Goal: Task Accomplishment & Management: Complete application form

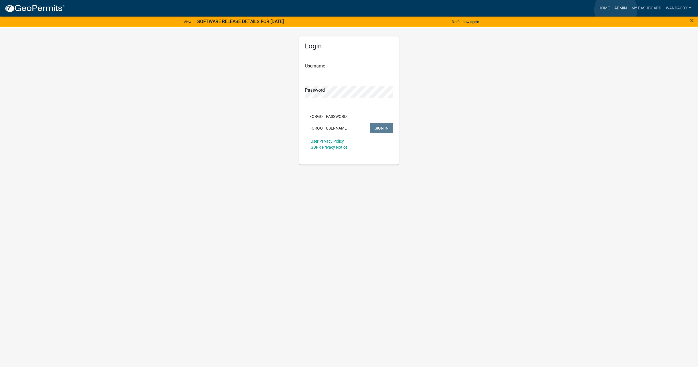
click at [616, 10] on link "Admin" at bounding box center [620, 8] width 17 height 11
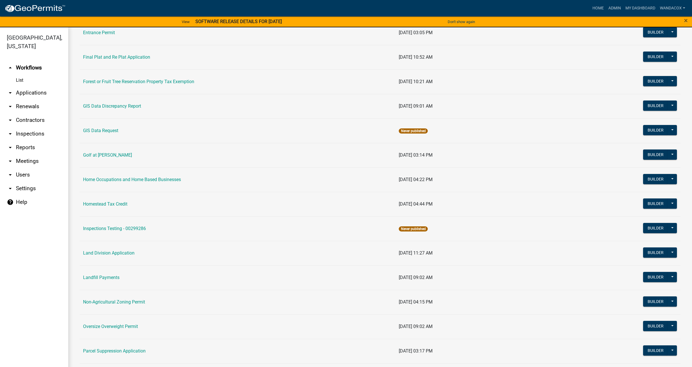
scroll to position [356, 0]
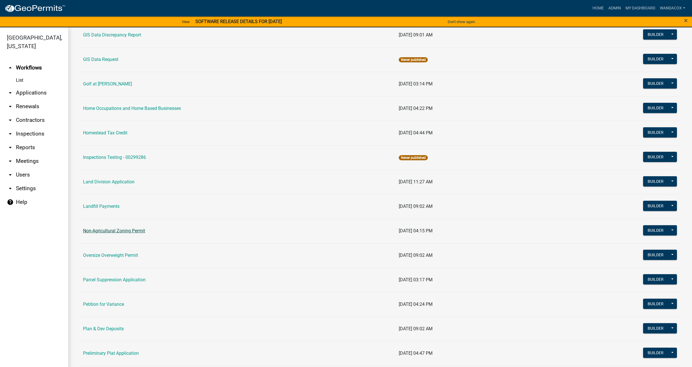
click at [139, 230] on link "Non-Agricultural Zoning Permit" at bounding box center [114, 230] width 62 height 5
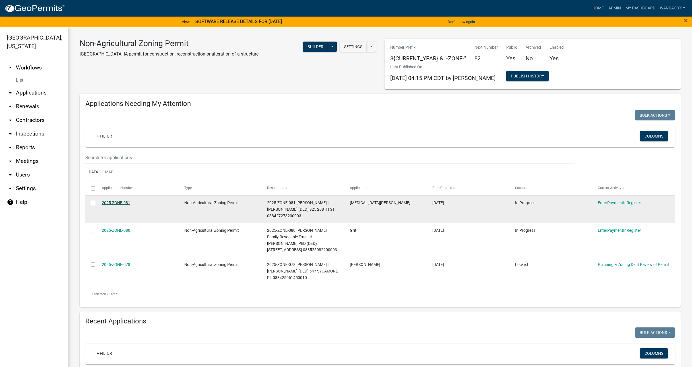
click at [122, 201] on link "2025-ZONE-081" at bounding box center [116, 202] width 28 height 5
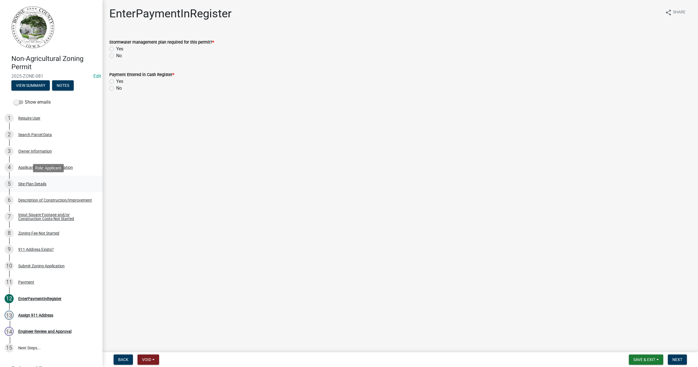
click at [40, 182] on div "Site Plan Details" at bounding box center [32, 184] width 28 height 4
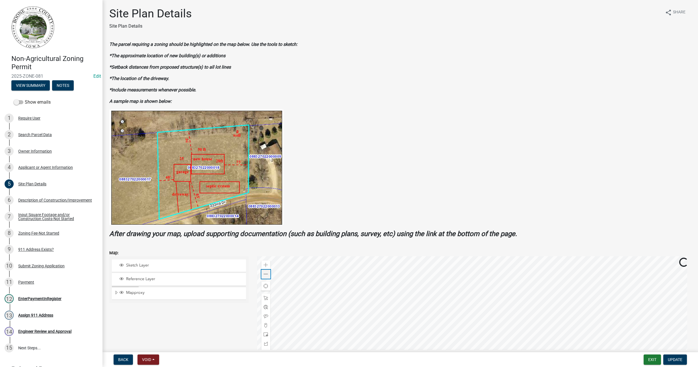
click at [267, 274] on div "Zoom out" at bounding box center [265, 273] width 9 height 9
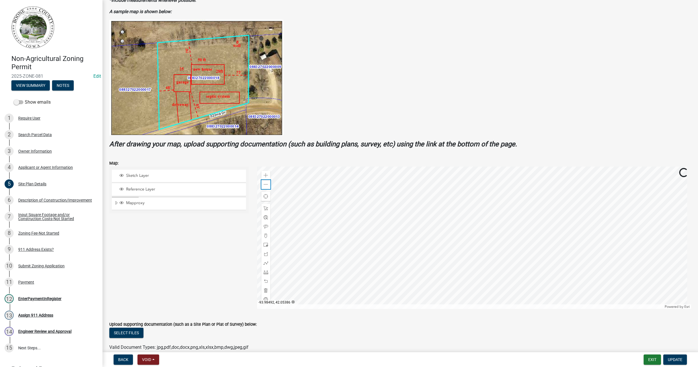
scroll to position [107, 0]
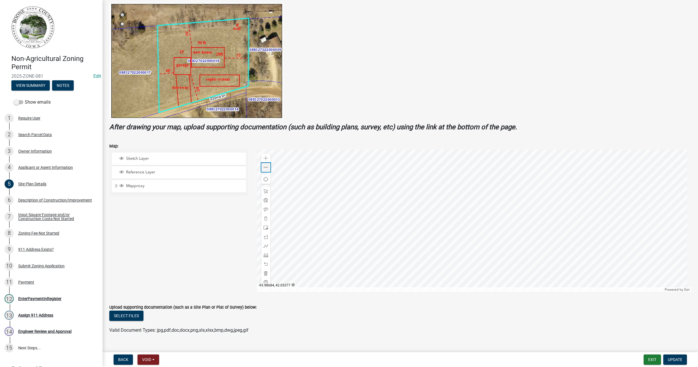
click at [264, 164] on div "Zoom out" at bounding box center [265, 167] width 9 height 9
click at [387, 173] on div at bounding box center [474, 220] width 434 height 142
click at [264, 168] on span at bounding box center [266, 167] width 5 height 5
click at [359, 219] on div at bounding box center [474, 220] width 434 height 142
click at [267, 160] on div "Zoom in" at bounding box center [265, 158] width 9 height 9
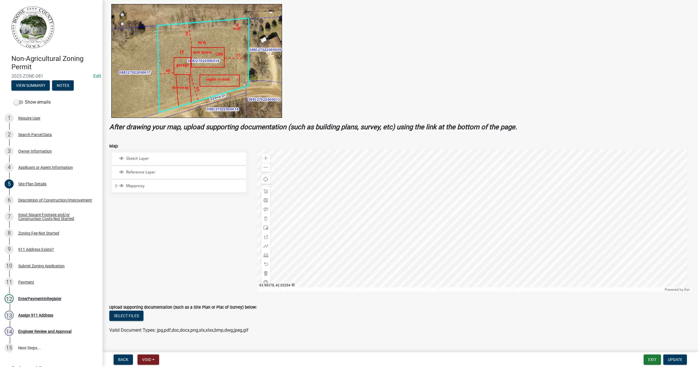
click at [488, 231] on div at bounding box center [474, 220] width 434 height 142
click at [266, 256] on span at bounding box center [266, 255] width 5 height 5
click at [383, 248] on div at bounding box center [474, 220] width 434 height 142
click at [301, 249] on div at bounding box center [474, 220] width 434 height 142
click at [299, 247] on div at bounding box center [474, 220] width 434 height 142
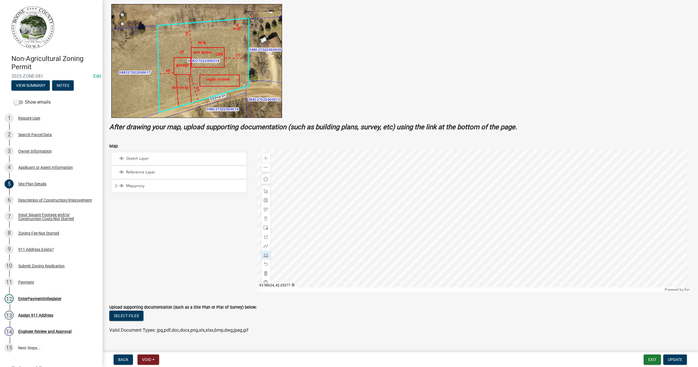
click at [301, 248] on div at bounding box center [474, 220] width 434 height 142
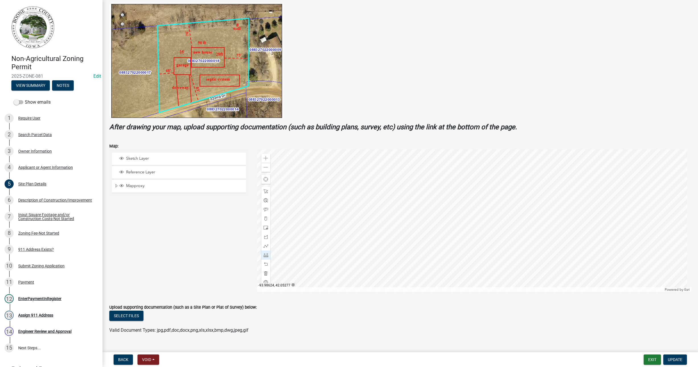
click at [301, 248] on div at bounding box center [474, 220] width 434 height 142
click at [265, 265] on span at bounding box center [266, 264] width 5 height 5
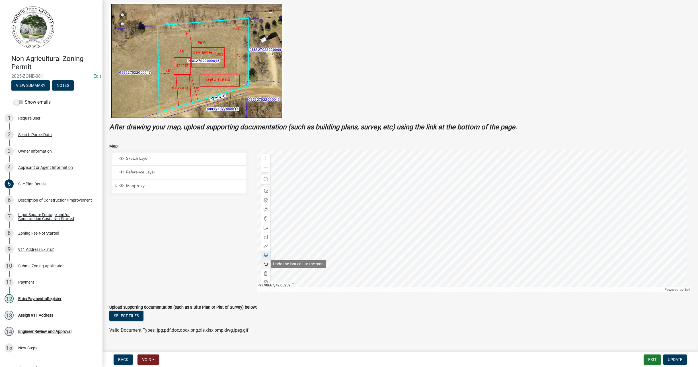
click at [265, 265] on span at bounding box center [266, 264] width 5 height 5
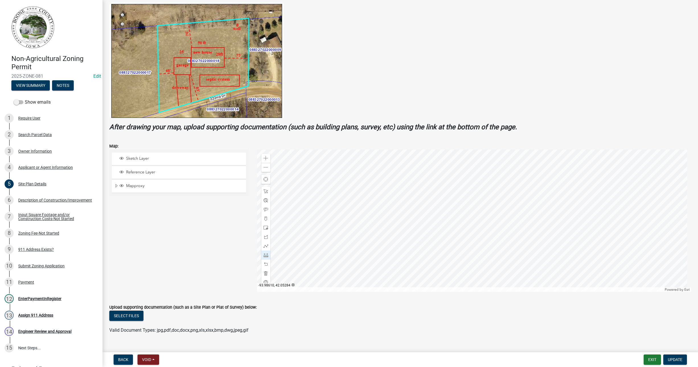
click at [312, 242] on div at bounding box center [474, 220] width 434 height 142
click at [313, 260] on div at bounding box center [474, 220] width 434 height 142
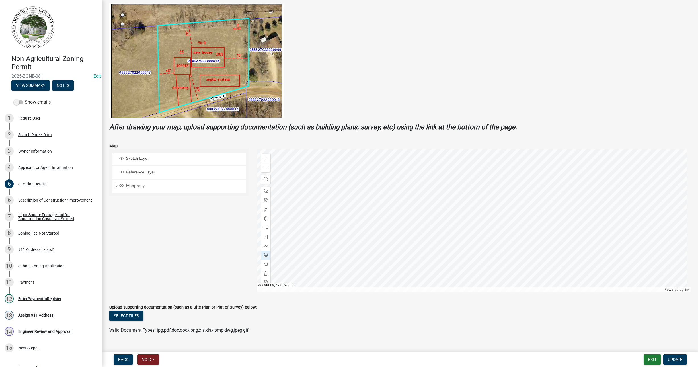
click at [313, 260] on div at bounding box center [474, 220] width 434 height 142
click at [262, 263] on div at bounding box center [265, 264] width 9 height 9
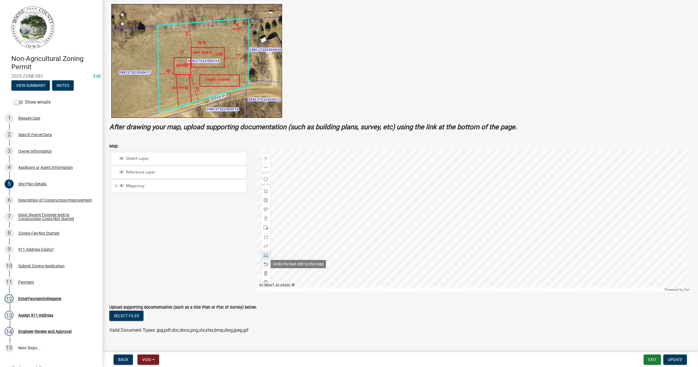
click at [262, 263] on div at bounding box center [265, 264] width 9 height 9
click at [264, 207] on div at bounding box center [265, 209] width 9 height 9
click at [320, 246] on div at bounding box center [474, 220] width 434 height 142
click at [677, 361] on span "Update" at bounding box center [675, 359] width 15 height 5
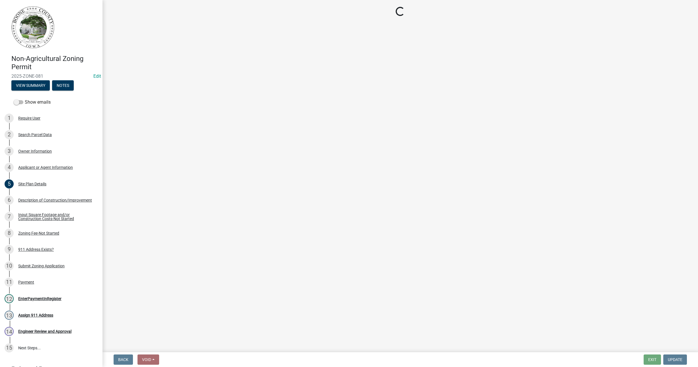
scroll to position [0, 0]
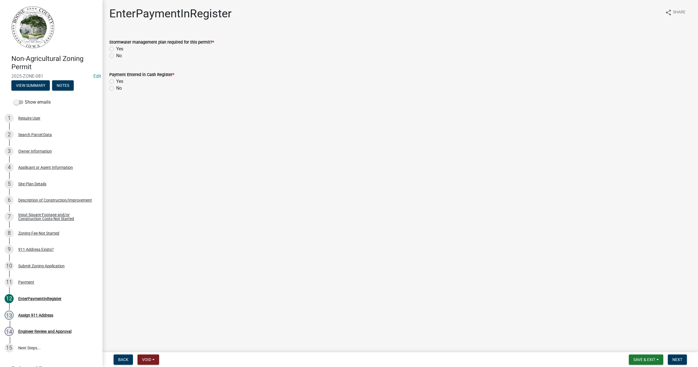
click at [116, 54] on label "No" at bounding box center [119, 55] width 6 height 7
click at [116, 54] on input "No" at bounding box center [118, 54] width 4 height 4
radio input "true"
click at [116, 80] on label "Yes" at bounding box center [119, 81] width 7 height 7
click at [116, 80] on input "Yes" at bounding box center [118, 80] width 4 height 4
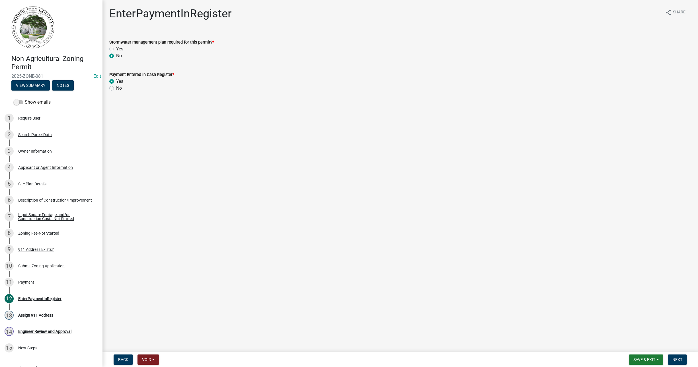
radio input "true"
click at [682, 356] on button "Next" at bounding box center [677, 359] width 19 height 10
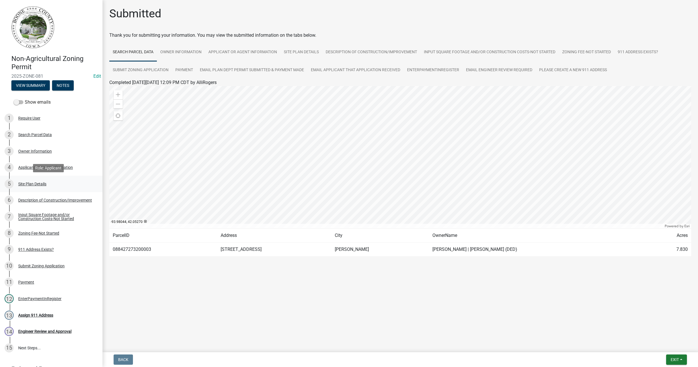
click at [41, 182] on div "Site Plan Details" at bounding box center [32, 184] width 28 height 4
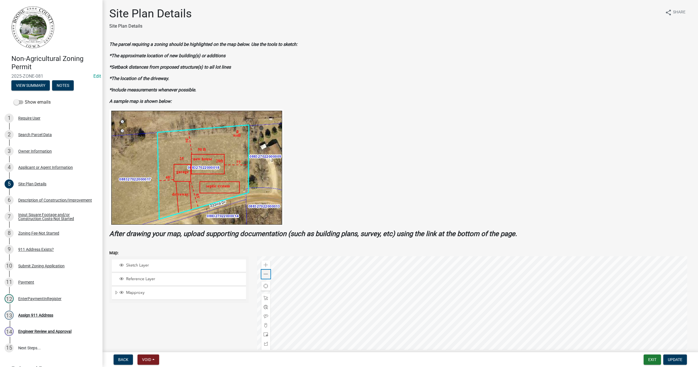
click at [265, 276] on span at bounding box center [266, 274] width 5 height 5
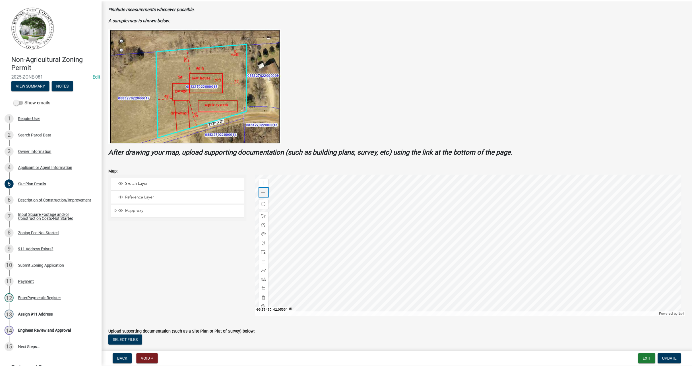
scroll to position [71, 0]
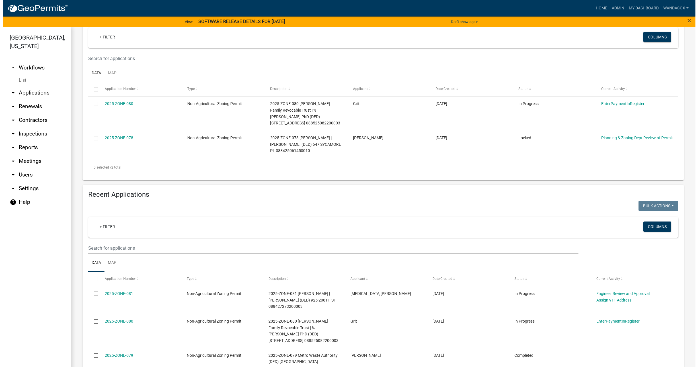
scroll to position [107, 0]
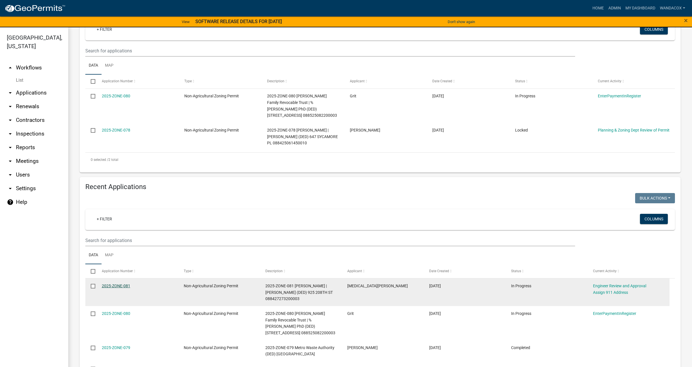
click at [113, 283] on link "2025-ZONE-081" at bounding box center [116, 285] width 28 height 5
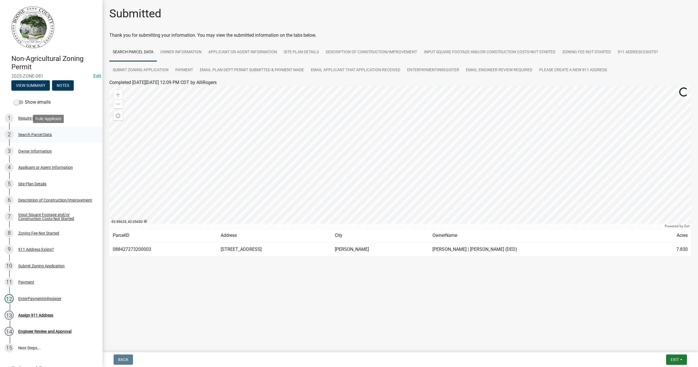
click at [28, 133] on div "Search Parcel Data" at bounding box center [35, 135] width 34 height 4
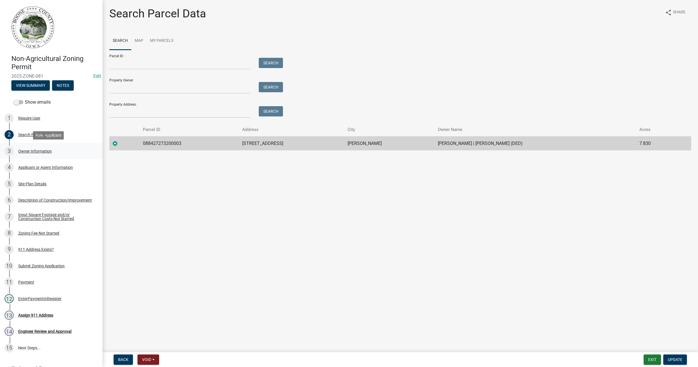
click at [36, 151] on div "Owner Information" at bounding box center [35, 151] width 34 height 4
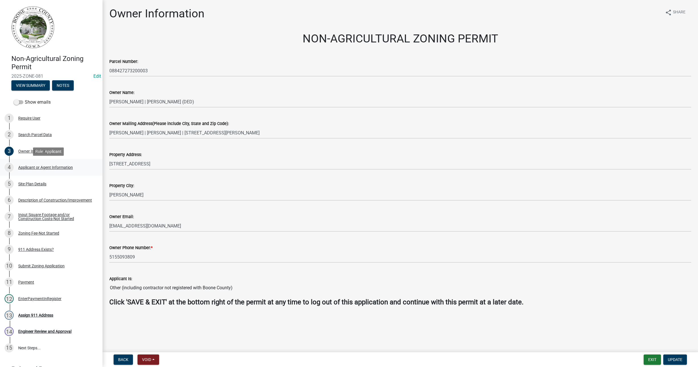
click at [45, 166] on div "Applicant or Agent Information" at bounding box center [45, 167] width 55 height 4
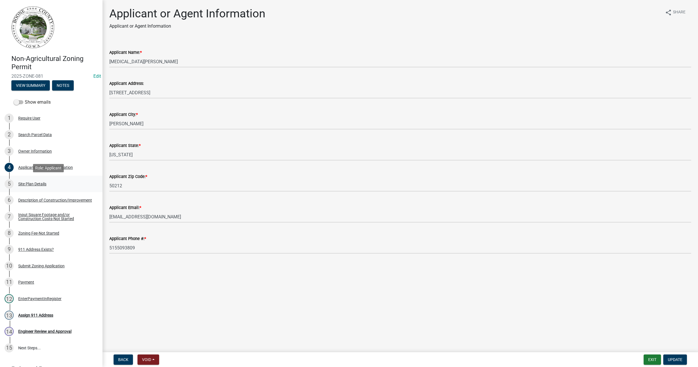
click at [32, 184] on div "Site Plan Details" at bounding box center [32, 184] width 28 height 4
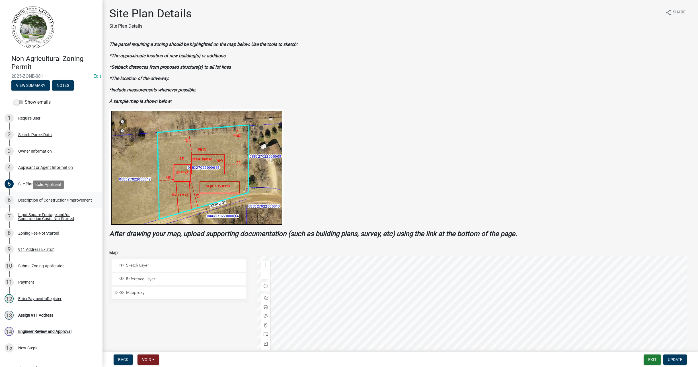
click at [36, 199] on div "Description of Construction/Improvement" at bounding box center [55, 200] width 74 height 4
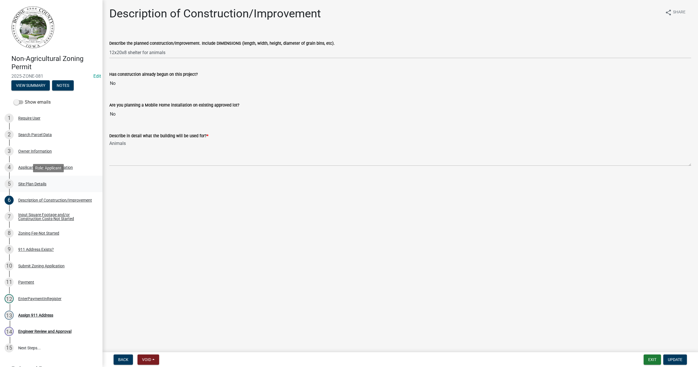
click at [35, 183] on div "Site Plan Details" at bounding box center [32, 184] width 28 height 4
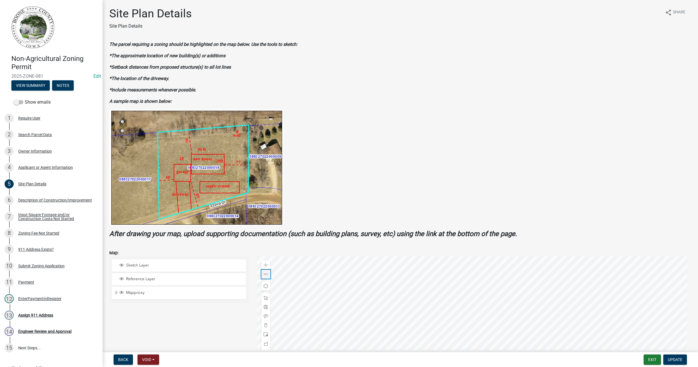
click at [264, 275] on span at bounding box center [266, 274] width 5 height 5
click at [32, 198] on div "Description of Construction/Improvement" at bounding box center [55, 200] width 74 height 4
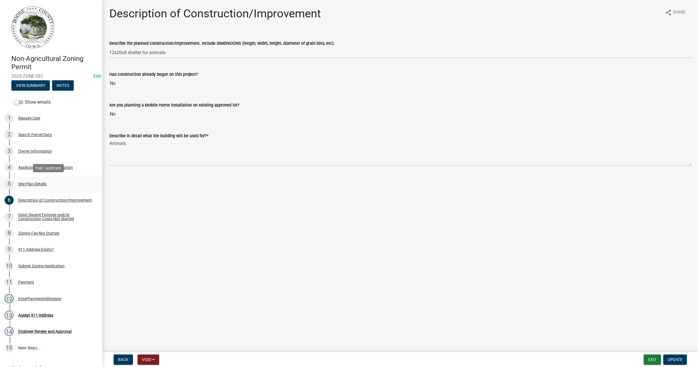
click at [28, 183] on div "Site Plan Details" at bounding box center [32, 184] width 28 height 4
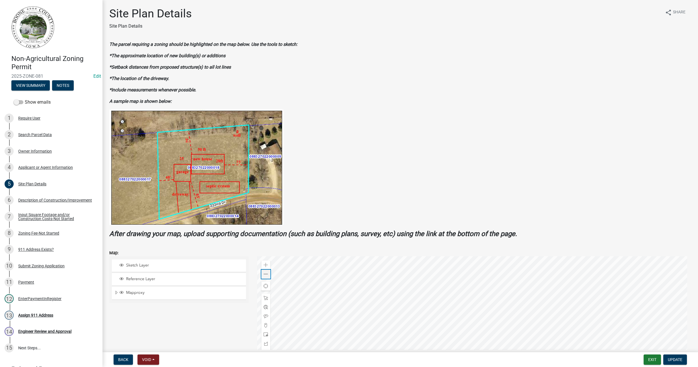
click at [266, 273] on span at bounding box center [266, 274] width 5 height 5
click at [428, 302] on div at bounding box center [474, 327] width 434 height 142
click at [267, 274] on div "Zoom out" at bounding box center [265, 273] width 9 height 9
click at [334, 292] on div at bounding box center [474, 327] width 434 height 142
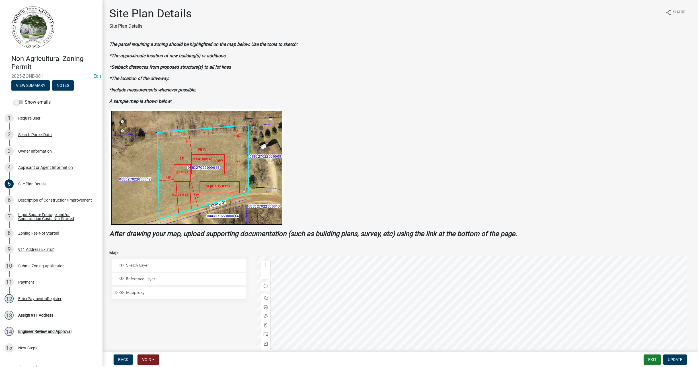
scroll to position [36, 0]
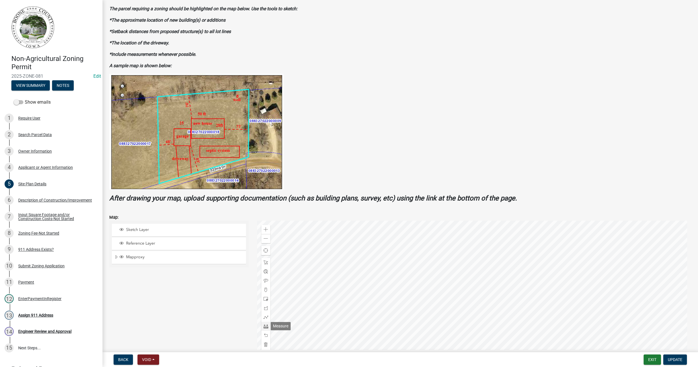
click at [265, 326] on span at bounding box center [266, 326] width 5 height 5
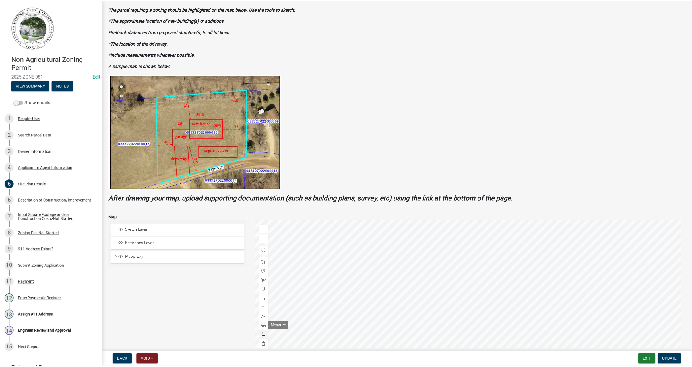
scroll to position [49, 0]
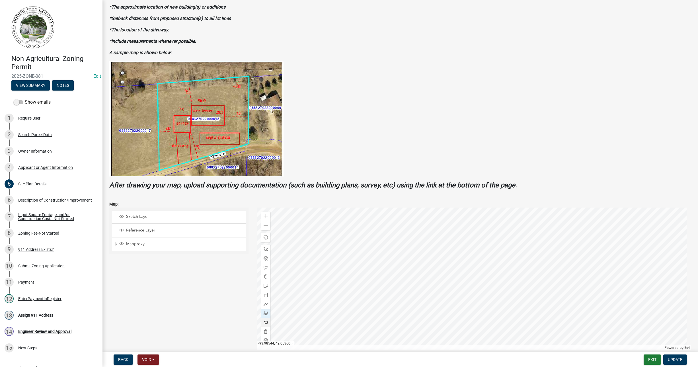
click at [397, 244] on div at bounding box center [474, 278] width 434 height 142
click at [262, 216] on div "Zoom in" at bounding box center [265, 216] width 9 height 9
click at [505, 347] on div at bounding box center [474, 278] width 434 height 142
click at [651, 357] on button "Exit" at bounding box center [651, 359] width 17 height 10
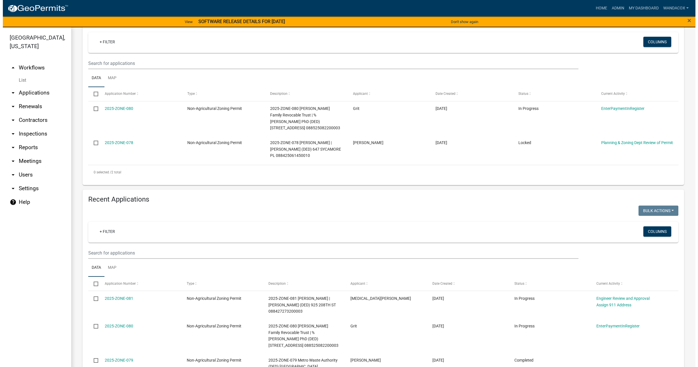
scroll to position [107, 0]
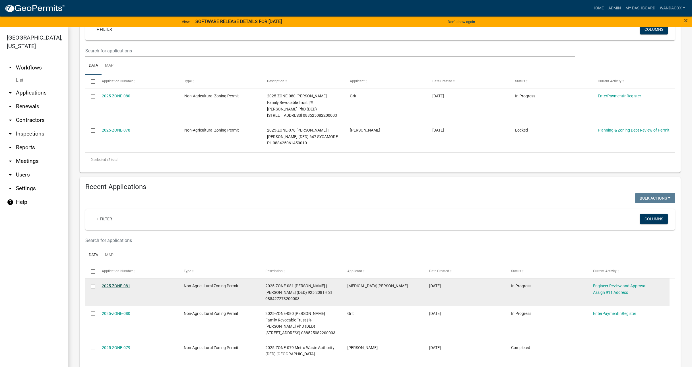
click at [110, 283] on link "2025-ZONE-081" at bounding box center [116, 285] width 28 height 5
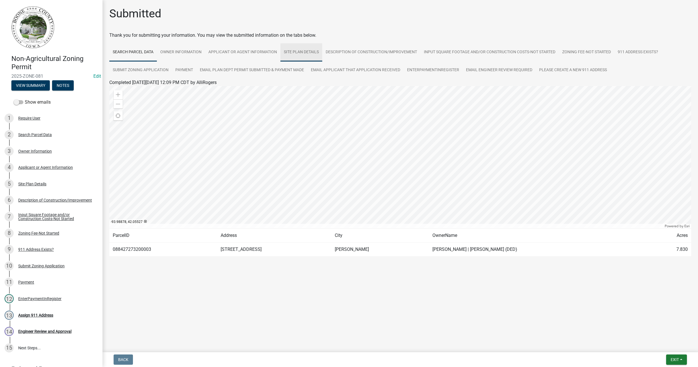
click at [297, 48] on link "Site Plan Details" at bounding box center [301, 52] width 42 height 18
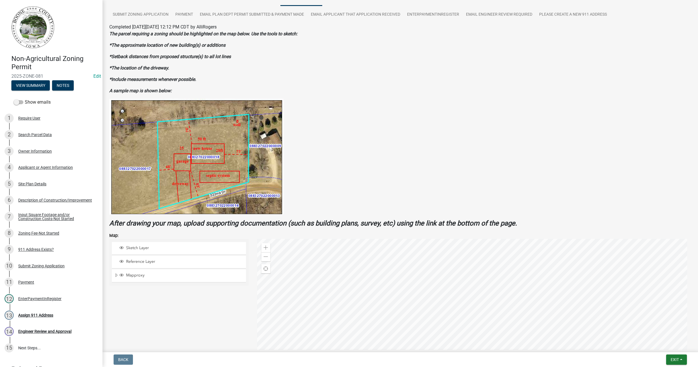
scroll to position [71, 0]
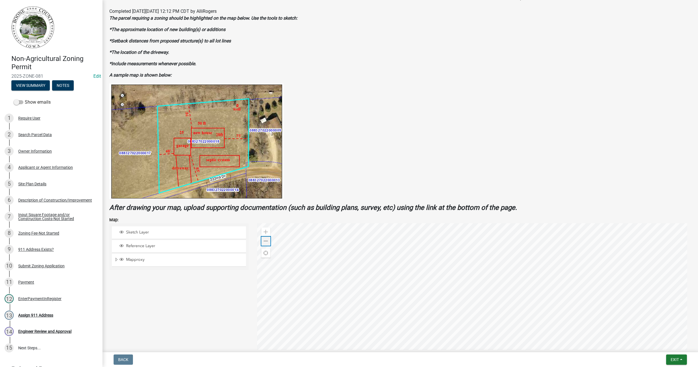
click at [265, 243] on span at bounding box center [266, 241] width 5 height 5
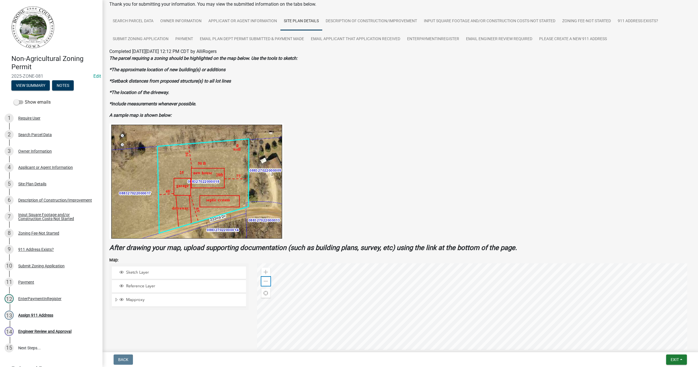
scroll to position [30, 0]
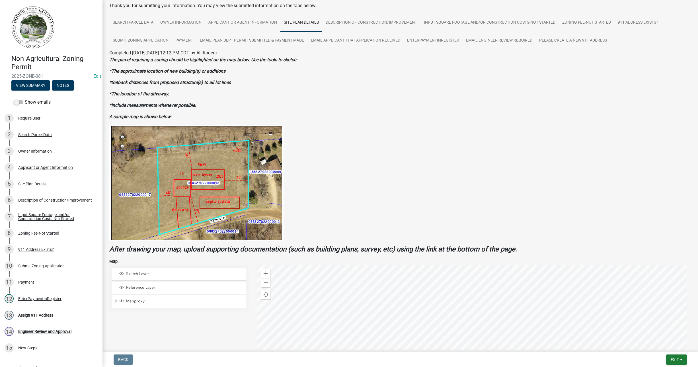
click at [501, 294] on div at bounding box center [474, 336] width 434 height 142
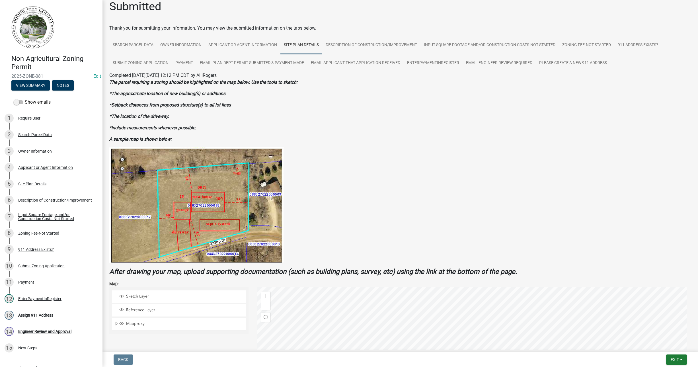
scroll to position [0, 0]
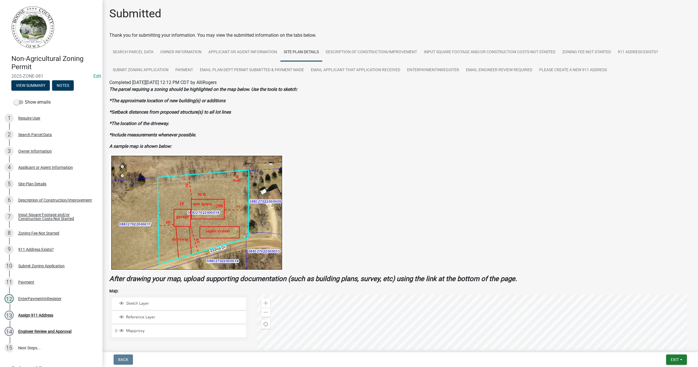
click at [492, 328] on div at bounding box center [474, 365] width 434 height 142
click at [496, 315] on div at bounding box center [474, 365] width 434 height 142
click at [19, 119] on div "Require User" at bounding box center [29, 118] width 22 height 4
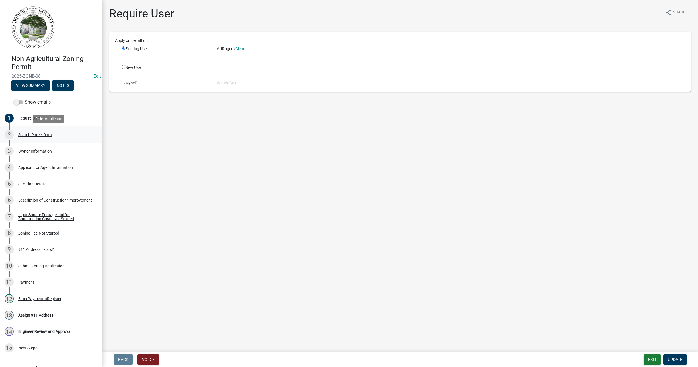
click at [34, 130] on div "2 Search Parcel Data" at bounding box center [49, 134] width 89 height 9
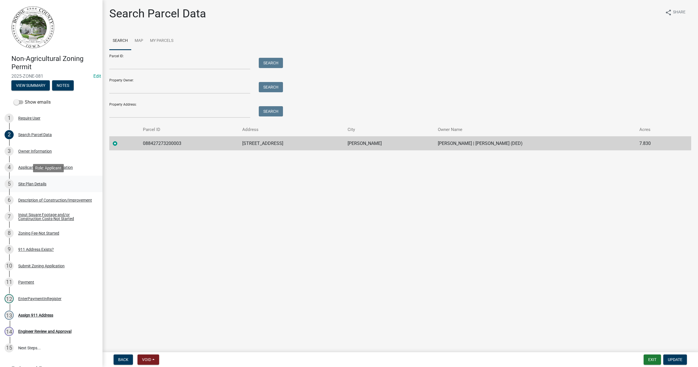
click at [29, 185] on div "Site Plan Details" at bounding box center [32, 184] width 28 height 4
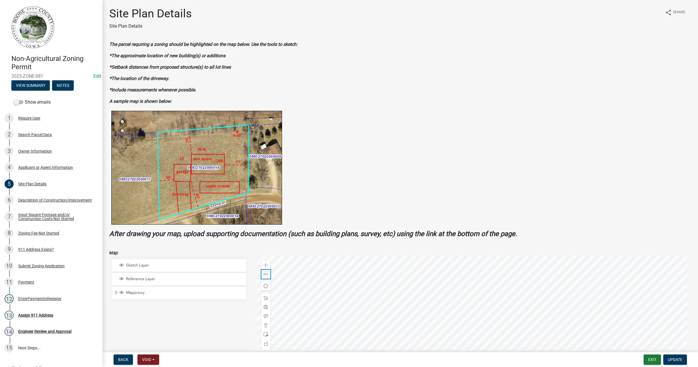
click at [267, 274] on div "Zoom out" at bounding box center [265, 273] width 9 height 9
click at [316, 293] on div at bounding box center [474, 327] width 434 height 142
click at [264, 276] on span at bounding box center [266, 274] width 5 height 5
click at [304, 301] on div at bounding box center [474, 327] width 434 height 142
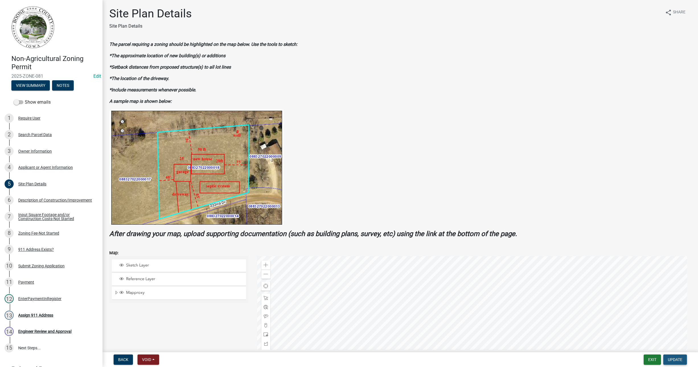
click at [673, 358] on span "Update" at bounding box center [675, 359] width 15 height 5
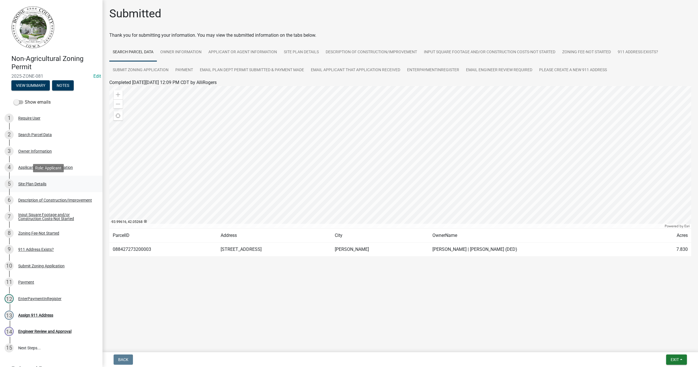
click at [36, 183] on div "Site Plan Details" at bounding box center [32, 184] width 28 height 4
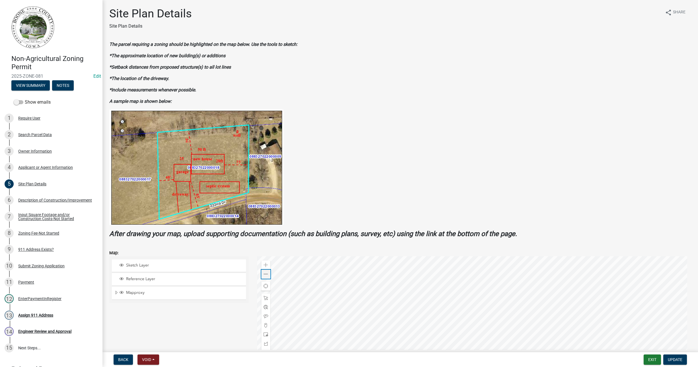
click at [265, 273] on span at bounding box center [266, 274] width 5 height 5
click at [265, 276] on div "Zoom out" at bounding box center [265, 273] width 9 height 9
click at [434, 284] on div at bounding box center [474, 327] width 434 height 142
click at [266, 272] on span at bounding box center [266, 274] width 5 height 5
click at [398, 298] on div at bounding box center [474, 327] width 434 height 142
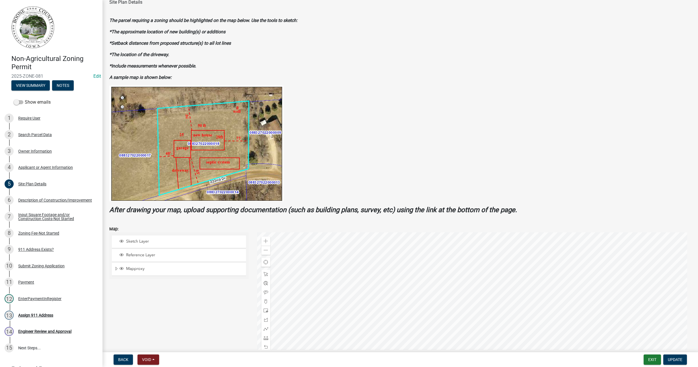
scroll to position [36, 0]
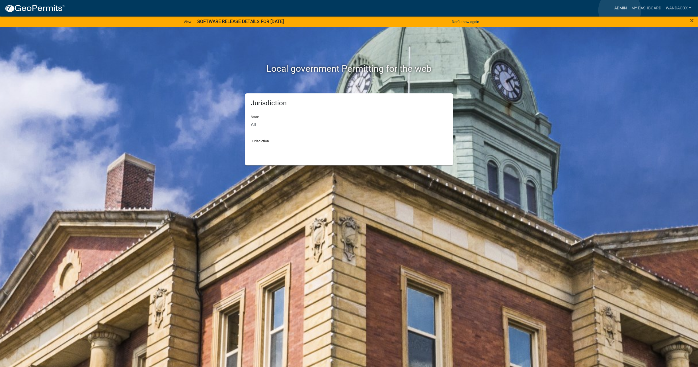
click at [620, 10] on link "Admin" at bounding box center [620, 8] width 17 height 11
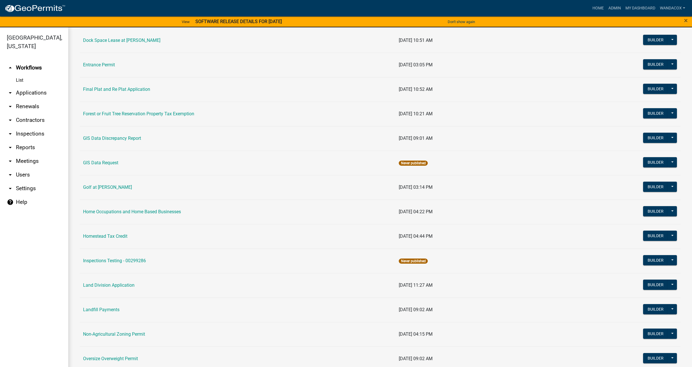
scroll to position [320, 0]
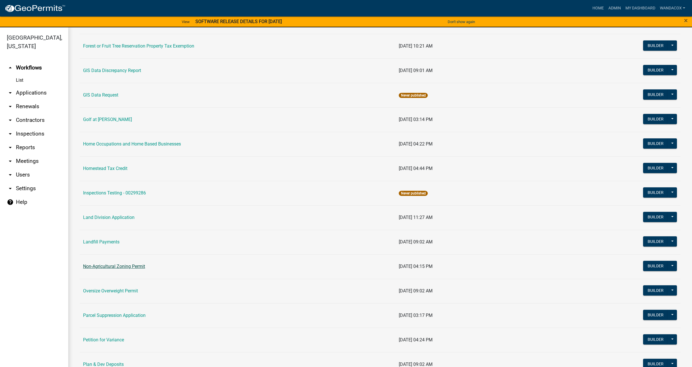
click at [116, 266] on link "Non-Agricultural Zoning Permit" at bounding box center [114, 266] width 62 height 5
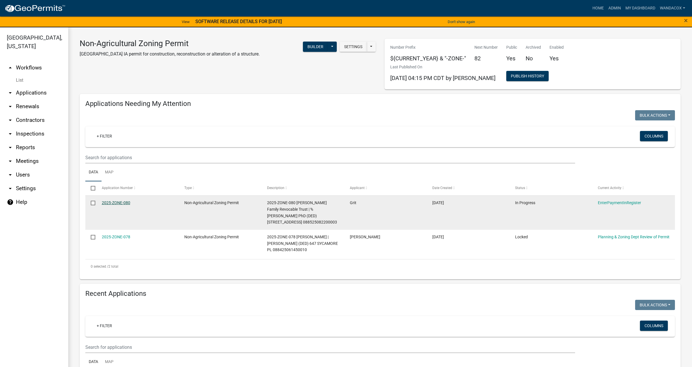
click at [114, 201] on link "2025-ZONE-080" at bounding box center [116, 202] width 28 height 5
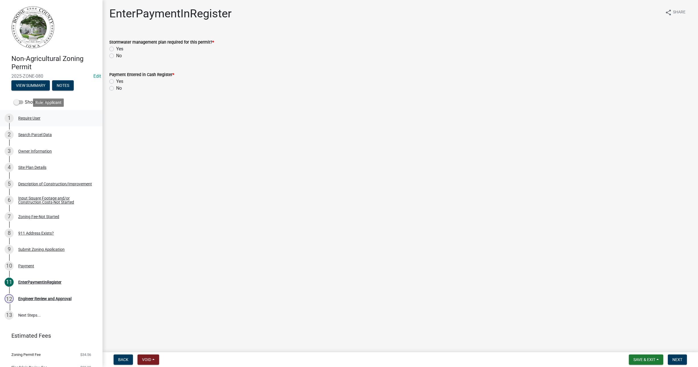
click at [16, 116] on div "1 Require User" at bounding box center [49, 118] width 89 height 9
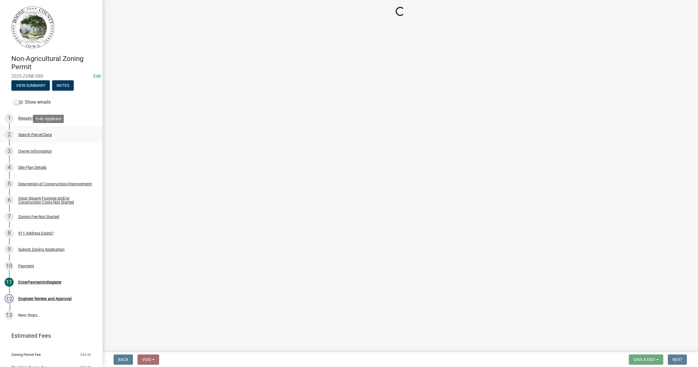
click at [28, 135] on div "Search Parcel Data" at bounding box center [35, 135] width 34 height 4
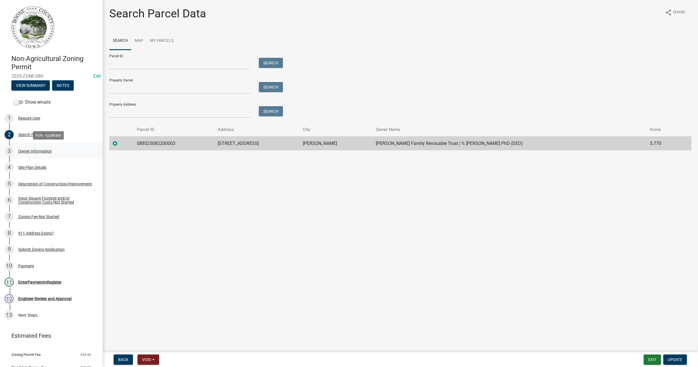
click at [29, 151] on div "Owner Information" at bounding box center [35, 151] width 34 height 4
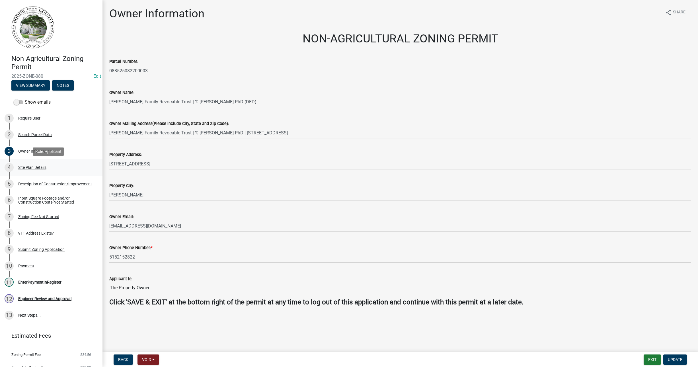
click at [34, 166] on div "Site Plan Details" at bounding box center [32, 167] width 28 height 4
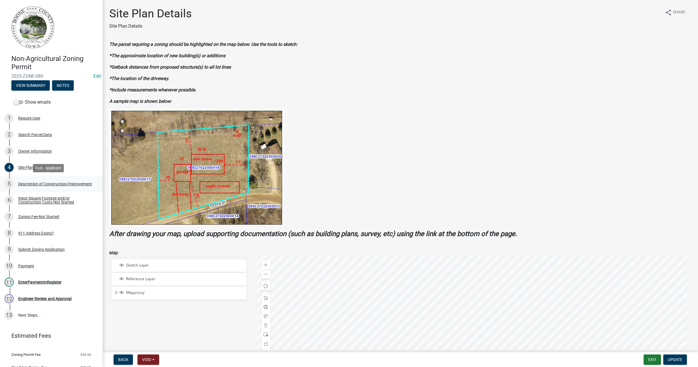
click at [22, 184] on div "Description of Construction/Improvement" at bounding box center [55, 184] width 74 height 4
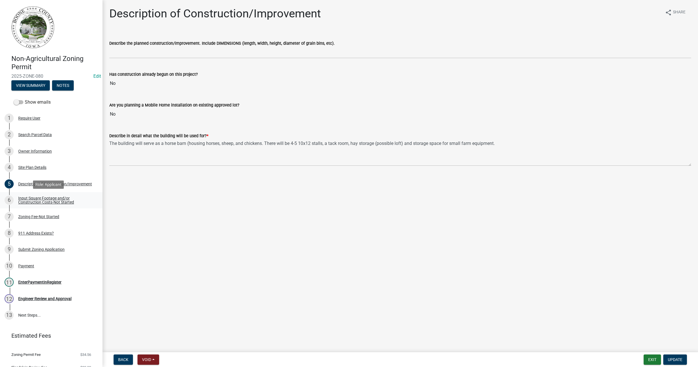
click at [29, 201] on div "Input Square Footage and/or Construction Costs-Not Started" at bounding box center [55, 200] width 75 height 8
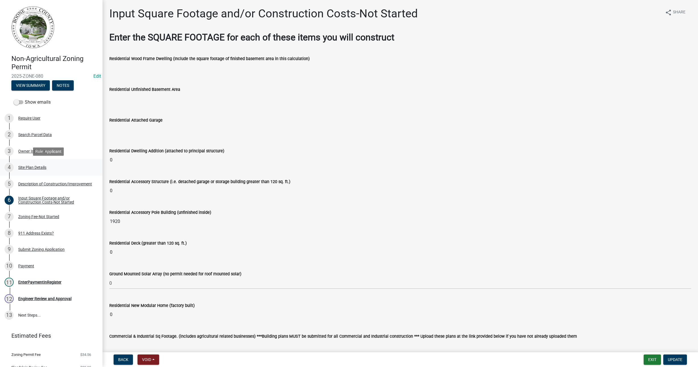
click at [40, 167] on div "Site Plan Details" at bounding box center [32, 167] width 28 height 4
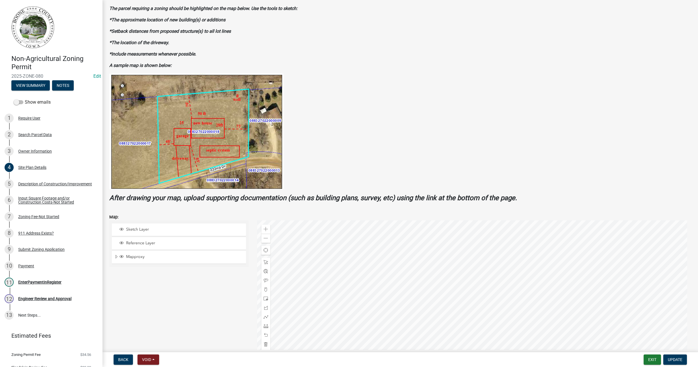
scroll to position [71, 0]
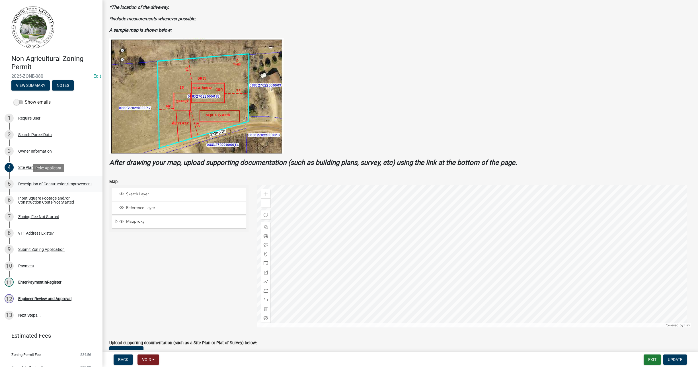
click at [28, 183] on div "Description of Construction/Improvement" at bounding box center [55, 184] width 74 height 4
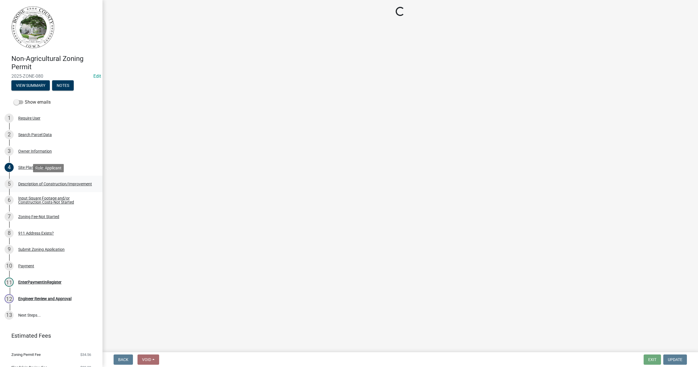
scroll to position [0, 0]
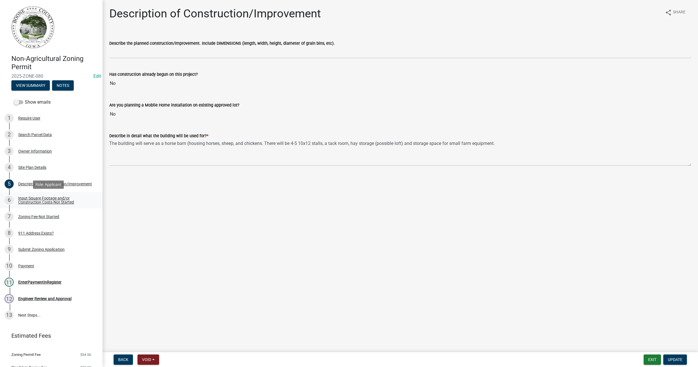
click at [40, 200] on div "Input Square Footage and/or Construction Costs-Not Started" at bounding box center [55, 200] width 75 height 8
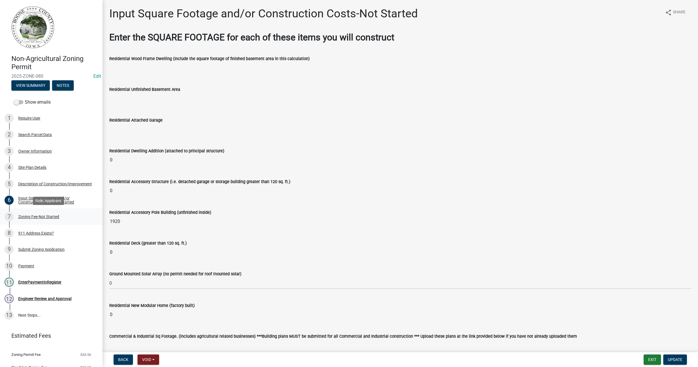
click at [46, 216] on div "Zoning Fee-Not Started" at bounding box center [38, 217] width 41 height 4
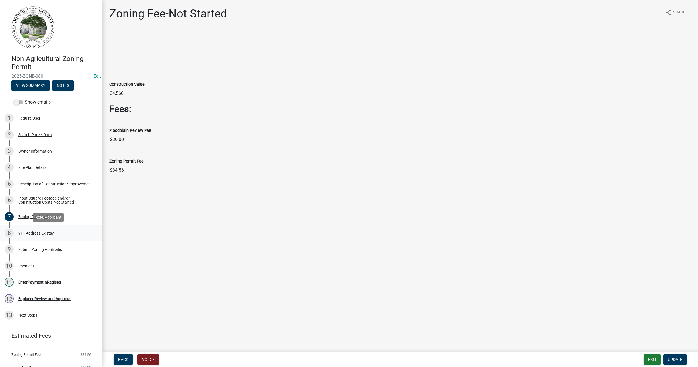
click at [51, 231] on div "911 Address Exists?" at bounding box center [36, 233] width 36 height 4
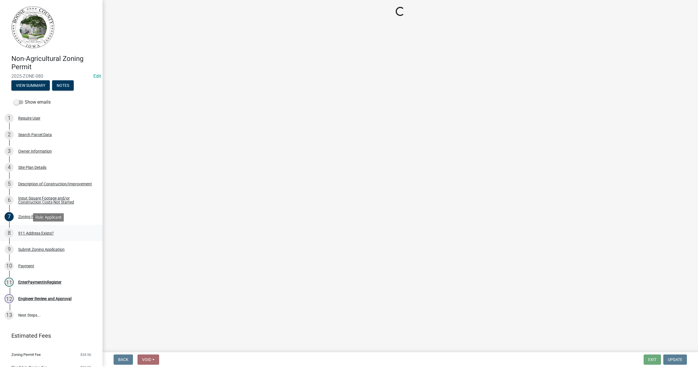
select select "f1813c40-ff51-4f8e-a09d-ea2142ee239a"
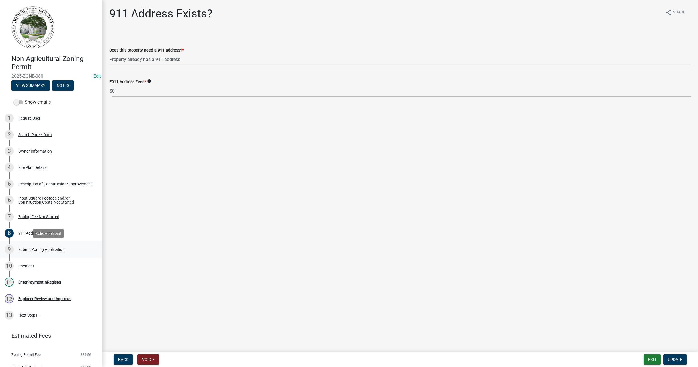
click at [37, 247] on div "Submit Zoning Application" at bounding box center [41, 249] width 46 height 4
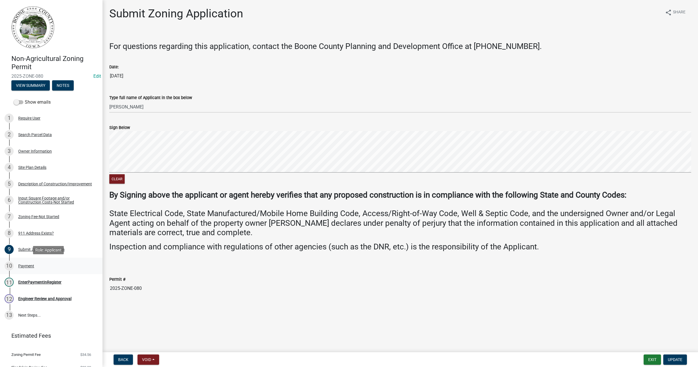
click at [28, 264] on div "Payment" at bounding box center [26, 266] width 16 height 4
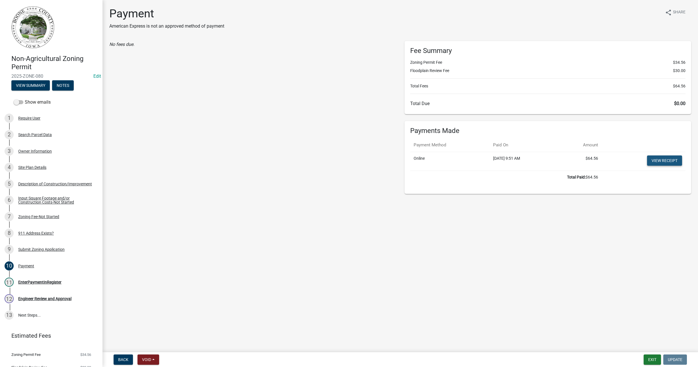
click at [662, 162] on link "View receipt" at bounding box center [664, 160] width 35 height 10
click at [36, 282] on div "EnterPaymentInRegister" at bounding box center [39, 282] width 43 height 4
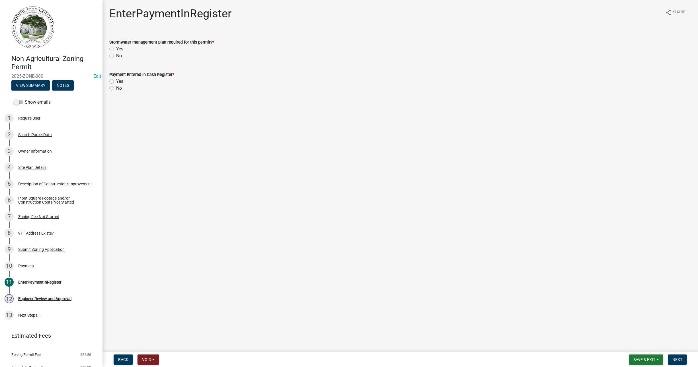
click at [116, 55] on label "No" at bounding box center [119, 55] width 6 height 7
click at [116, 55] on input "No" at bounding box center [118, 54] width 4 height 4
radio input "true"
click at [116, 80] on label "Yes" at bounding box center [119, 81] width 7 height 7
click at [116, 80] on input "Yes" at bounding box center [118, 80] width 4 height 4
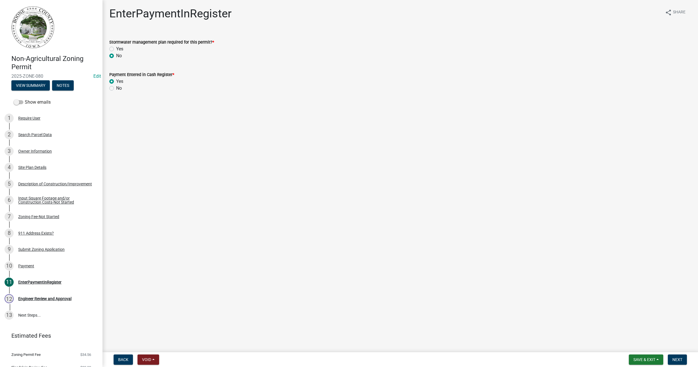
radio input "true"
click at [681, 359] on span "Next" at bounding box center [677, 359] width 10 height 5
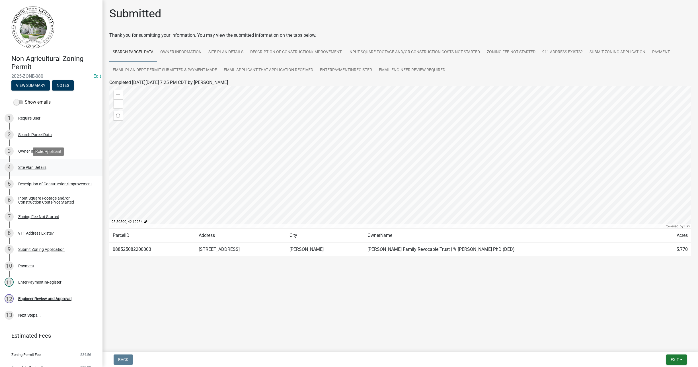
click at [34, 166] on div "Site Plan Details" at bounding box center [32, 167] width 28 height 4
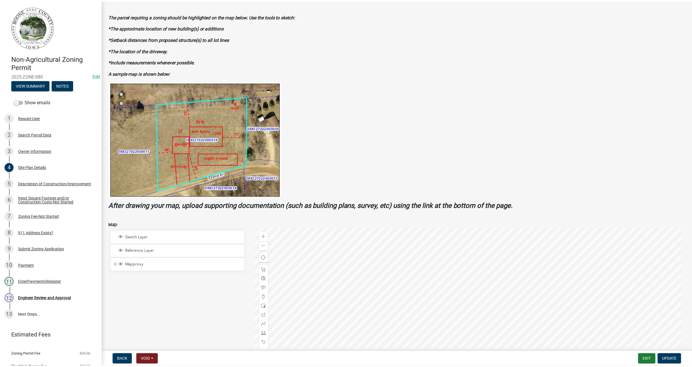
scroll to position [71, 0]
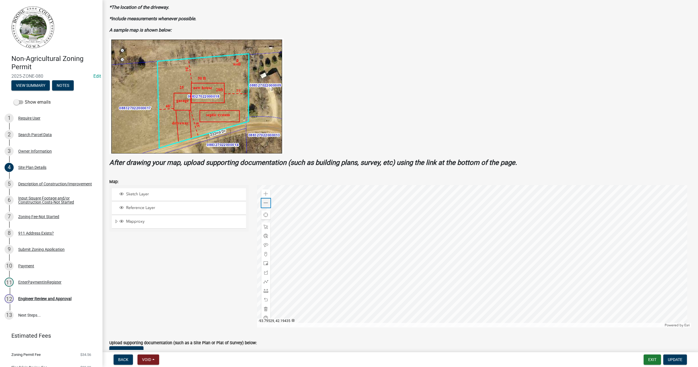
click at [266, 201] on span at bounding box center [266, 203] width 5 height 5
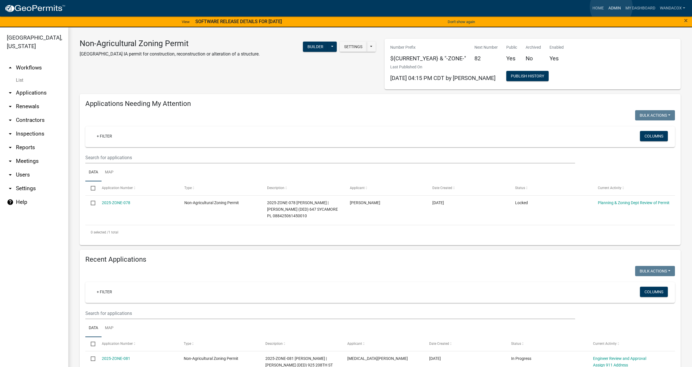
click at [612, 7] on link "Admin" at bounding box center [614, 8] width 17 height 11
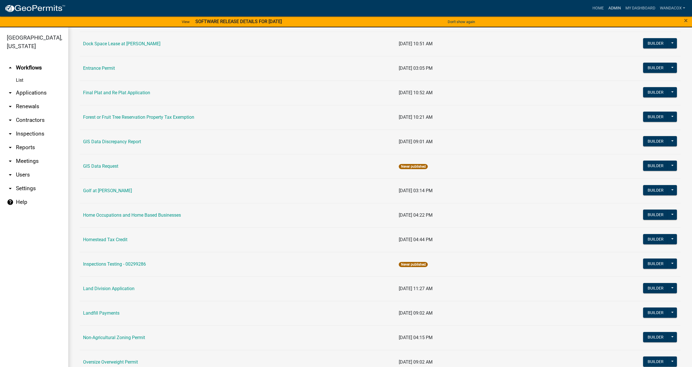
scroll to position [320, 0]
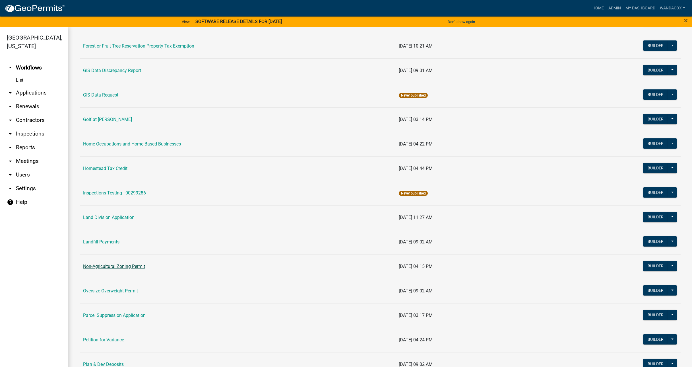
click at [125, 265] on link "Non-Agricultural Zoning Permit" at bounding box center [114, 266] width 62 height 5
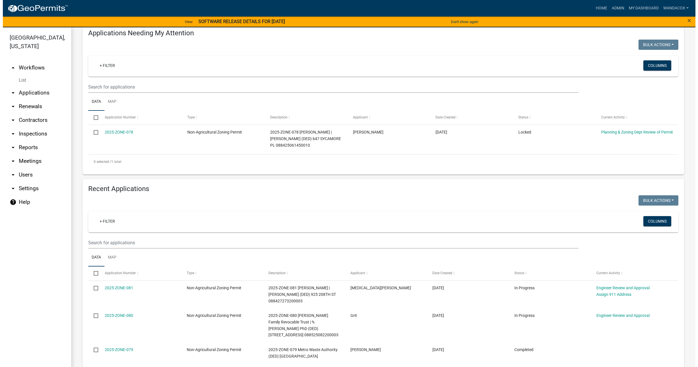
scroll to position [71, 0]
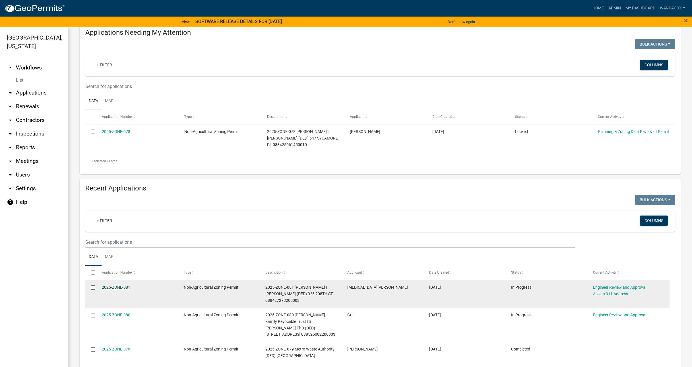
click at [114, 285] on link "2025-ZONE-081" at bounding box center [116, 287] width 28 height 5
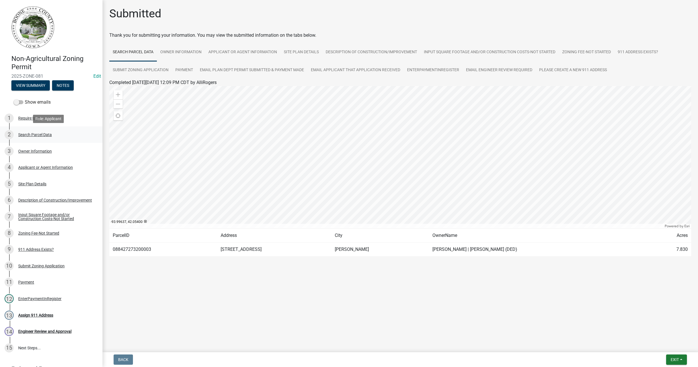
click at [28, 133] on div "Search Parcel Data" at bounding box center [35, 135] width 34 height 4
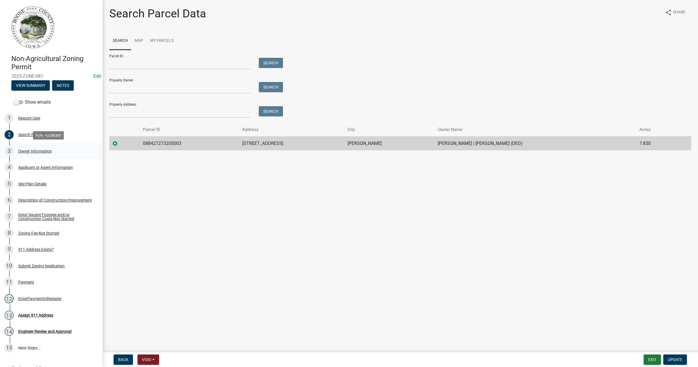
click at [34, 149] on div "Owner Information" at bounding box center [35, 151] width 34 height 4
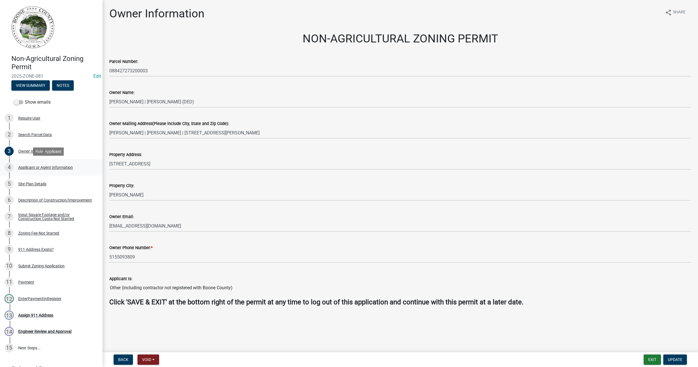
click at [35, 166] on div "Applicant or Agent Information" at bounding box center [45, 167] width 55 height 4
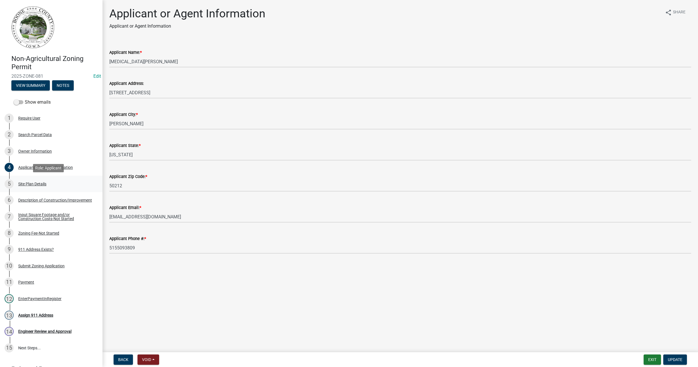
click at [33, 185] on div "Site Plan Details" at bounding box center [32, 184] width 28 height 4
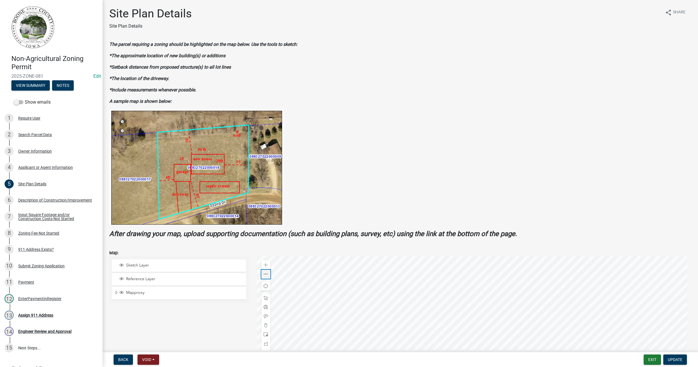
click at [264, 275] on span at bounding box center [266, 274] width 5 height 5
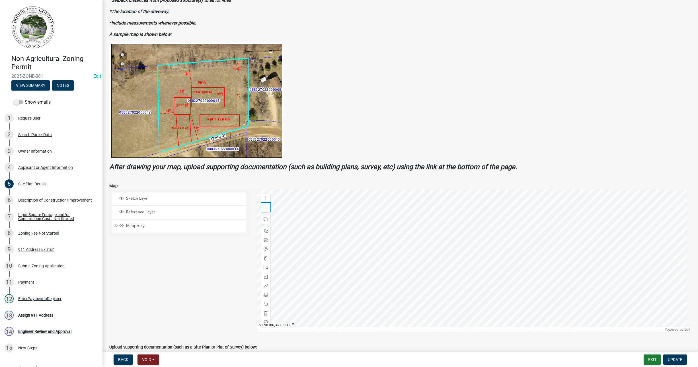
scroll to position [71, 0]
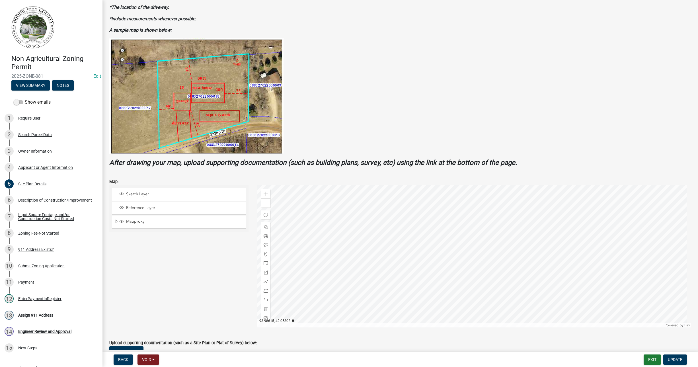
click at [469, 242] on div at bounding box center [474, 256] width 434 height 142
click at [474, 225] on div at bounding box center [474, 256] width 434 height 142
click at [387, 223] on div "Zoom in Zoom out Find my location Powered by Esri Details Coordinates 42.053001…" at bounding box center [474, 256] width 434 height 142
click at [528, 211] on span "Close" at bounding box center [530, 211] width 5 height 5
click at [466, 233] on div at bounding box center [474, 256] width 434 height 142
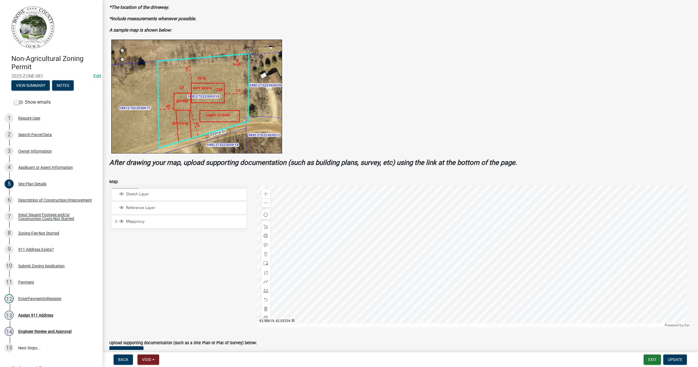
click at [466, 213] on div at bounding box center [474, 256] width 434 height 142
click at [495, 215] on div at bounding box center [474, 256] width 434 height 142
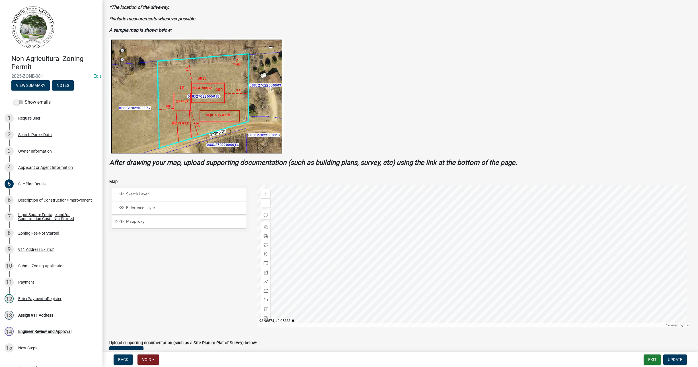
click at [495, 215] on div at bounding box center [474, 256] width 434 height 142
click at [267, 202] on div "Zoom out" at bounding box center [265, 202] width 9 height 9
click at [377, 222] on div at bounding box center [474, 256] width 434 height 142
click at [378, 251] on div at bounding box center [474, 256] width 434 height 142
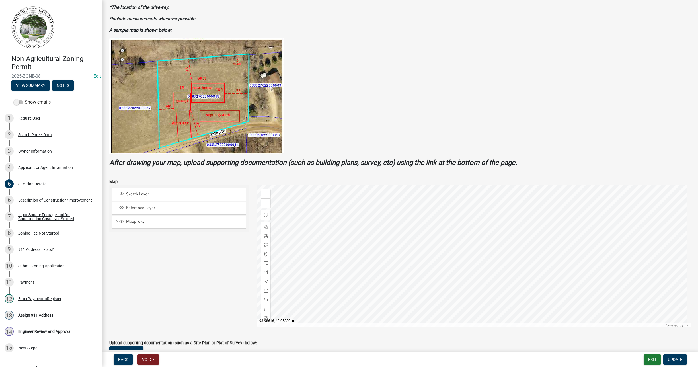
click at [380, 252] on div at bounding box center [474, 256] width 434 height 142
click at [431, 224] on div at bounding box center [474, 256] width 434 height 142
click at [440, 221] on span "Close" at bounding box center [440, 221] width 5 height 5
click at [440, 221] on div at bounding box center [474, 256] width 434 height 142
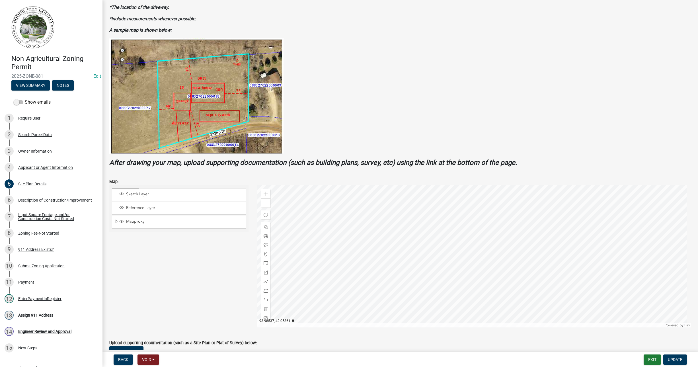
click at [440, 221] on div at bounding box center [474, 256] width 434 height 142
click at [264, 204] on span at bounding box center [266, 203] width 5 height 5
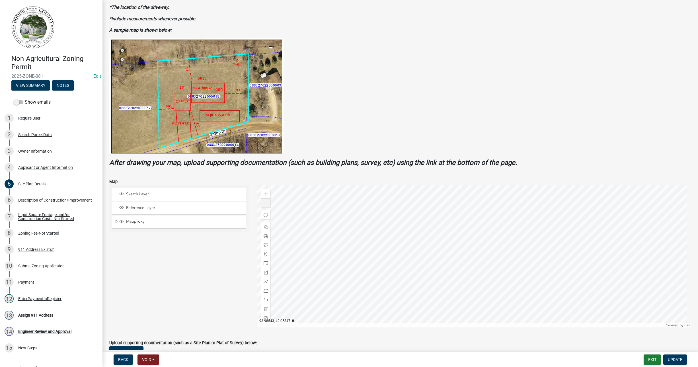
click at [450, 263] on div at bounding box center [474, 256] width 434 height 142
click at [450, 261] on div at bounding box center [474, 256] width 434 height 142
click at [488, 248] on div "Copy Coordinates Google Bing" at bounding box center [451, 249] width 127 height 11
click at [462, 258] on div at bounding box center [474, 256] width 434 height 142
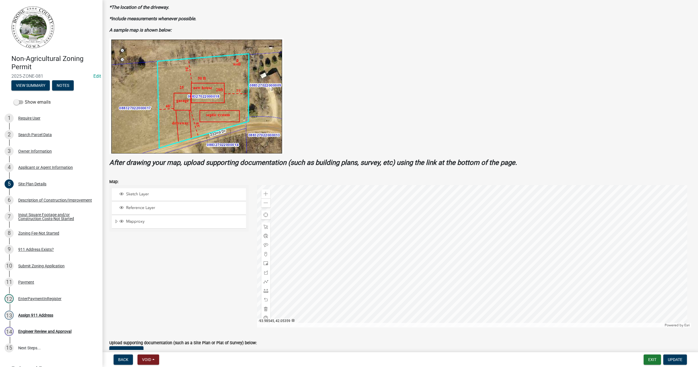
click at [449, 252] on div at bounding box center [474, 256] width 434 height 142
click at [450, 258] on div at bounding box center [474, 256] width 434 height 142
click at [509, 221] on span "Close" at bounding box center [509, 221] width 5 height 5
click at [443, 260] on div at bounding box center [474, 256] width 434 height 142
click at [437, 268] on div at bounding box center [474, 256] width 434 height 142
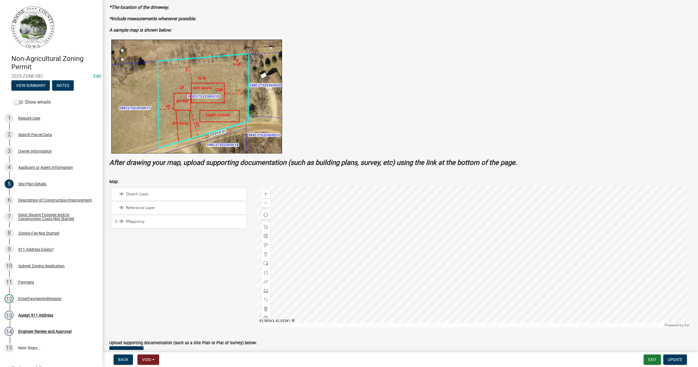
click at [437, 268] on div at bounding box center [474, 256] width 434 height 142
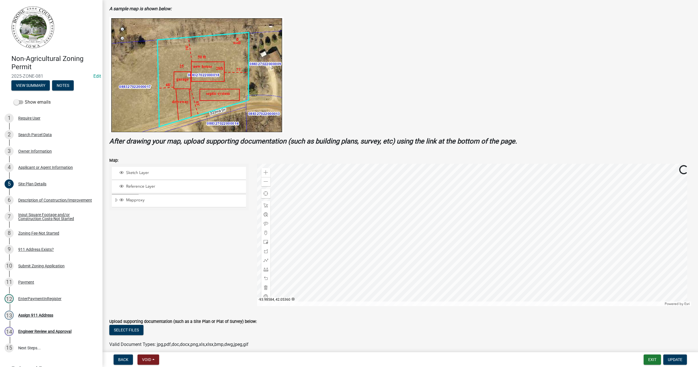
scroll to position [107, 0]
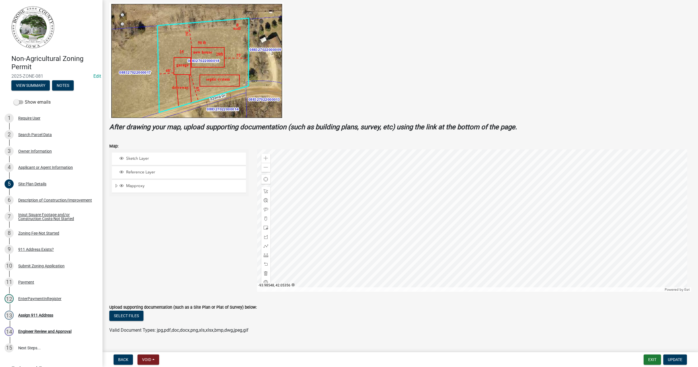
click at [456, 205] on div at bounding box center [474, 220] width 434 height 142
click at [441, 269] on div at bounding box center [474, 220] width 434 height 142
click at [382, 212] on div at bounding box center [474, 220] width 434 height 142
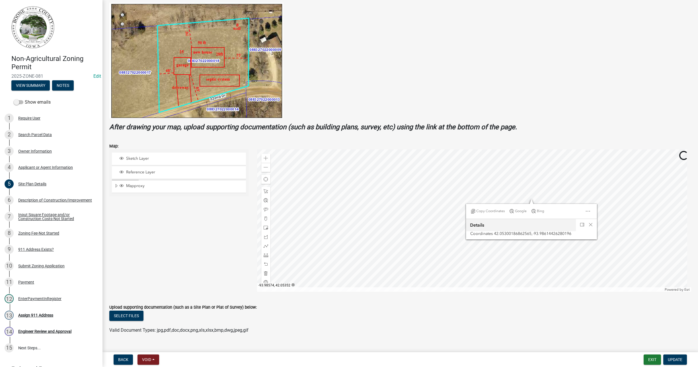
scroll to position [118, 0]
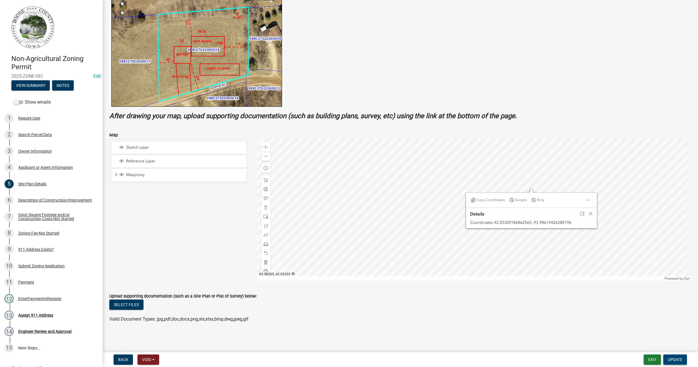
click at [675, 358] on span "Update" at bounding box center [675, 359] width 15 height 5
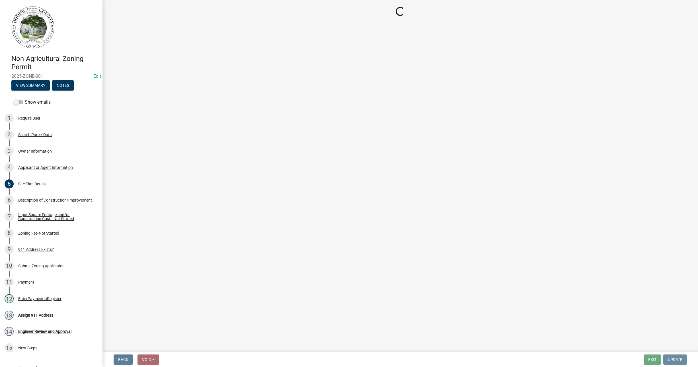
scroll to position [0, 0]
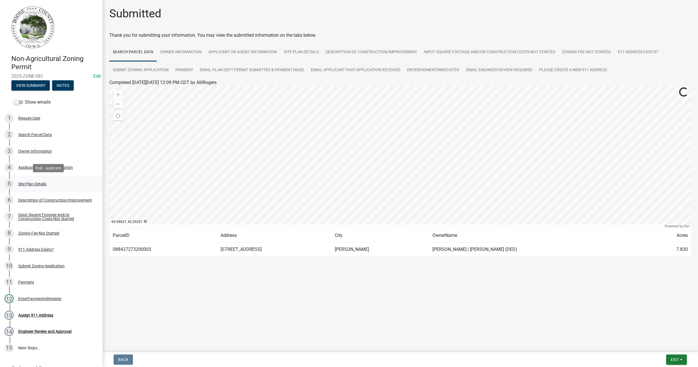
click at [19, 182] on div "Site Plan Details" at bounding box center [32, 184] width 28 height 4
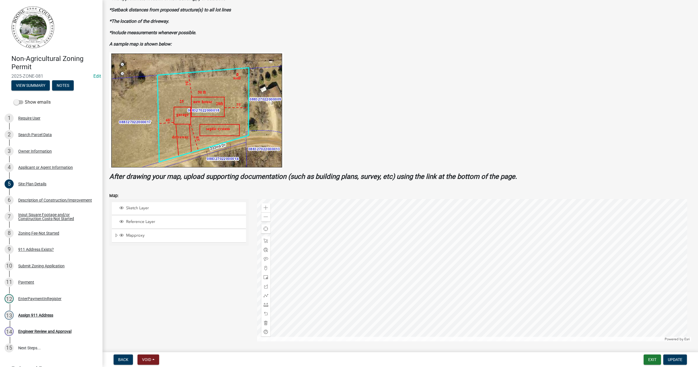
scroll to position [71, 0]
